Goal: Navigation & Orientation: Find specific page/section

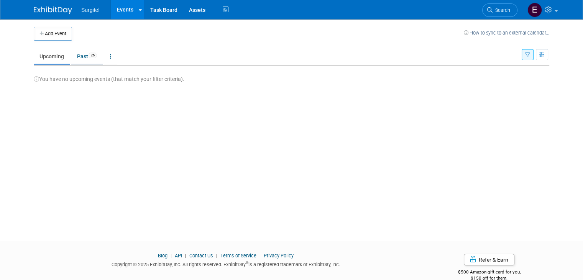
click at [72, 58] on link "Past 26" at bounding box center [86, 56] width 31 height 15
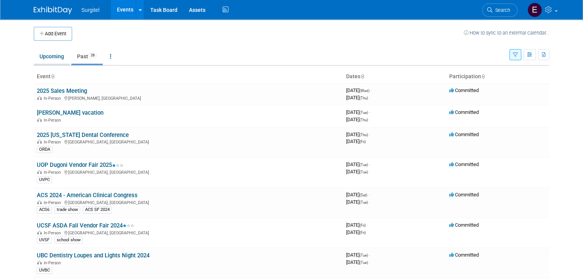
click at [48, 57] on link "Upcoming" at bounding box center [52, 56] width 36 height 15
